Goal: Transaction & Acquisition: Purchase product/service

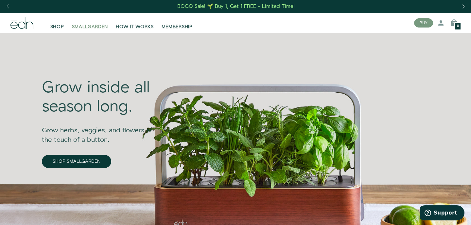
click at [97, 26] on span "SMALLGARDEN" at bounding box center [90, 27] width 36 height 7
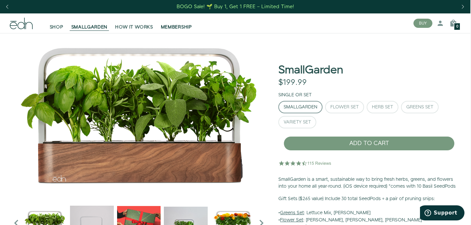
scroll to position [0, 1]
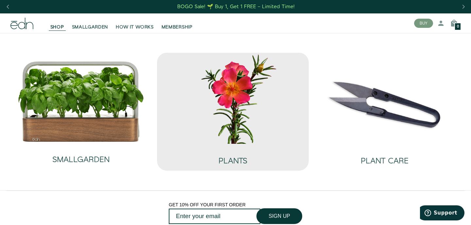
click at [208, 114] on img at bounding box center [232, 98] width 141 height 91
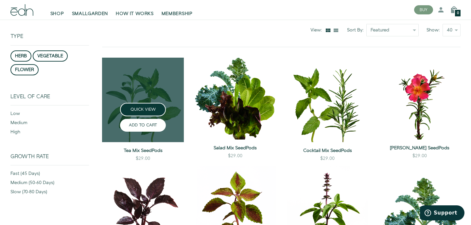
scroll to position [63, 0]
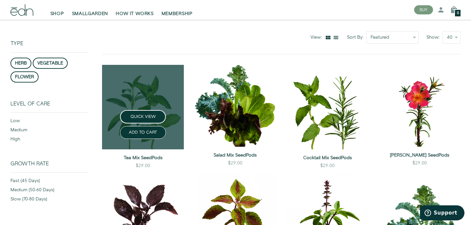
click at [151, 85] on link at bounding box center [143, 107] width 82 height 84
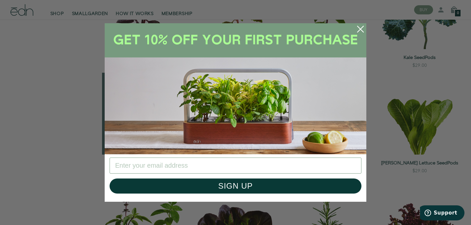
scroll to position [287, 0]
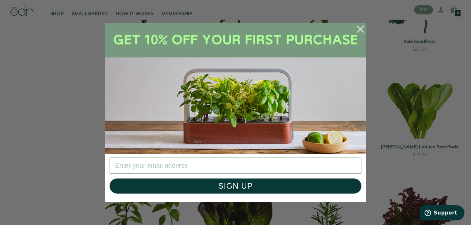
click at [362, 29] on circle "Close dialog" at bounding box center [361, 29] width 14 height 14
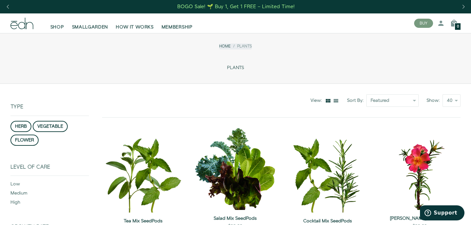
scroll to position [0, 0]
click at [438, 21] on icon at bounding box center [441, 23] width 8 height 8
click at [415, 39] on link "Log in" at bounding box center [422, 41] width 52 height 12
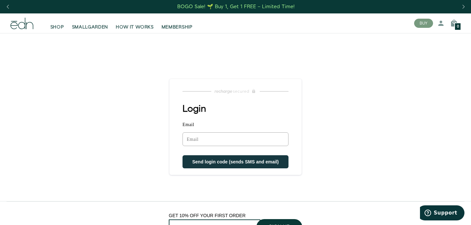
click at [240, 138] on input "Email" at bounding box center [236, 139] width 106 height 14
type input "adam.murphy@ymail.com"
